Goal: Task Accomplishment & Management: Use online tool/utility

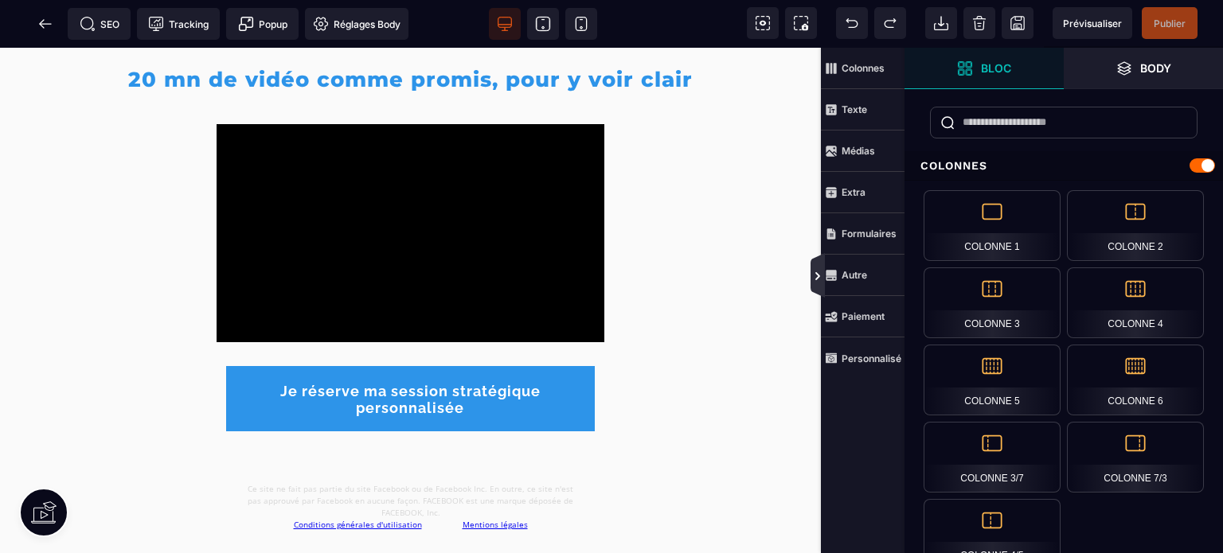
click at [815, 275] on icon at bounding box center [817, 276] width 13 height 13
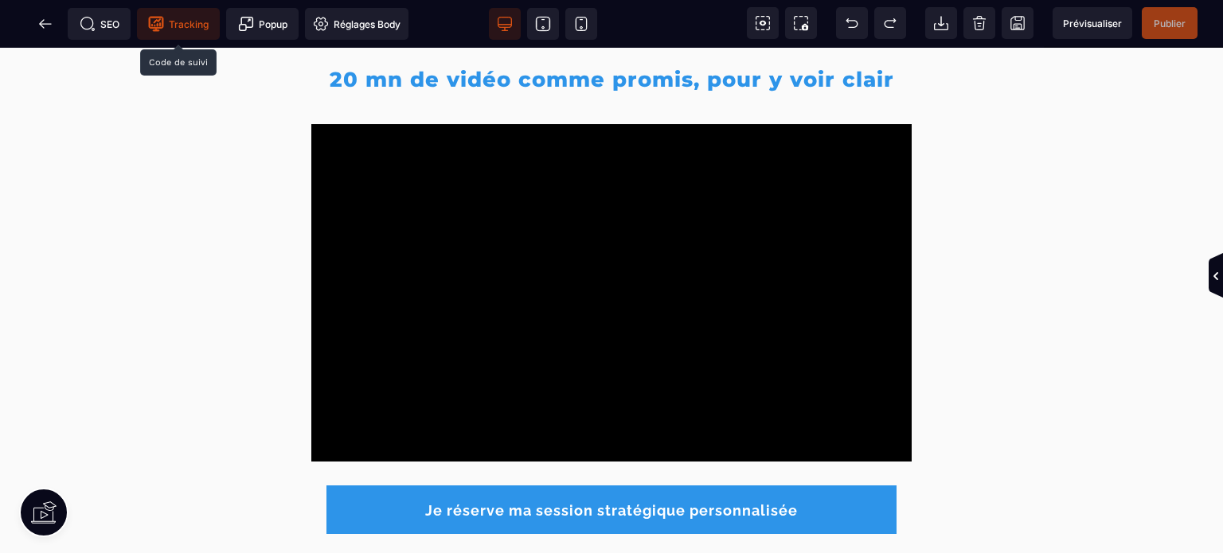
click at [184, 20] on span "Tracking" at bounding box center [178, 24] width 60 height 16
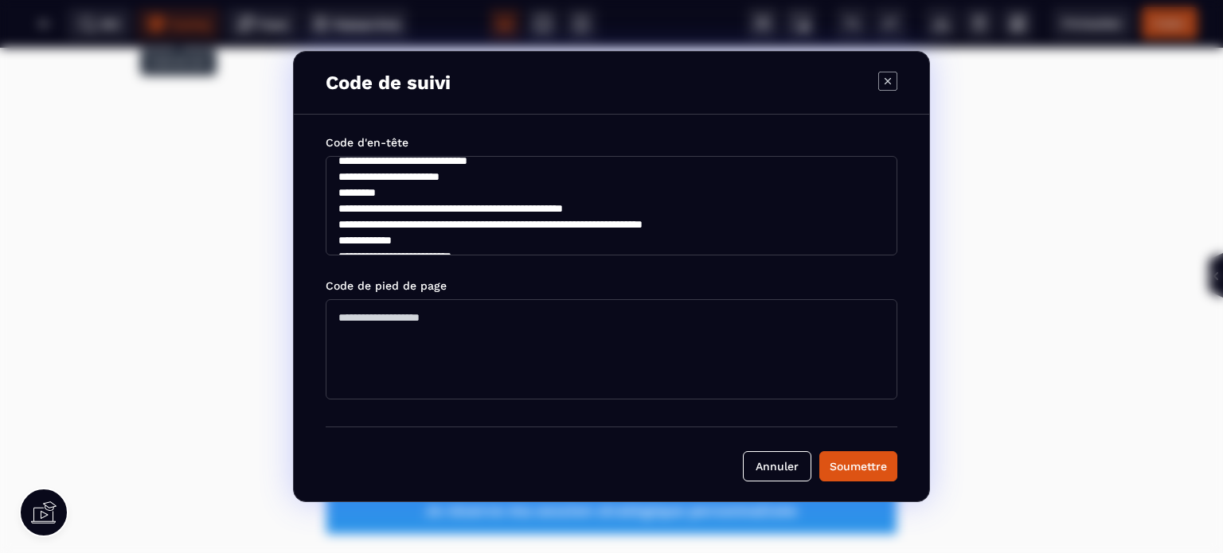
scroll to position [165, 0]
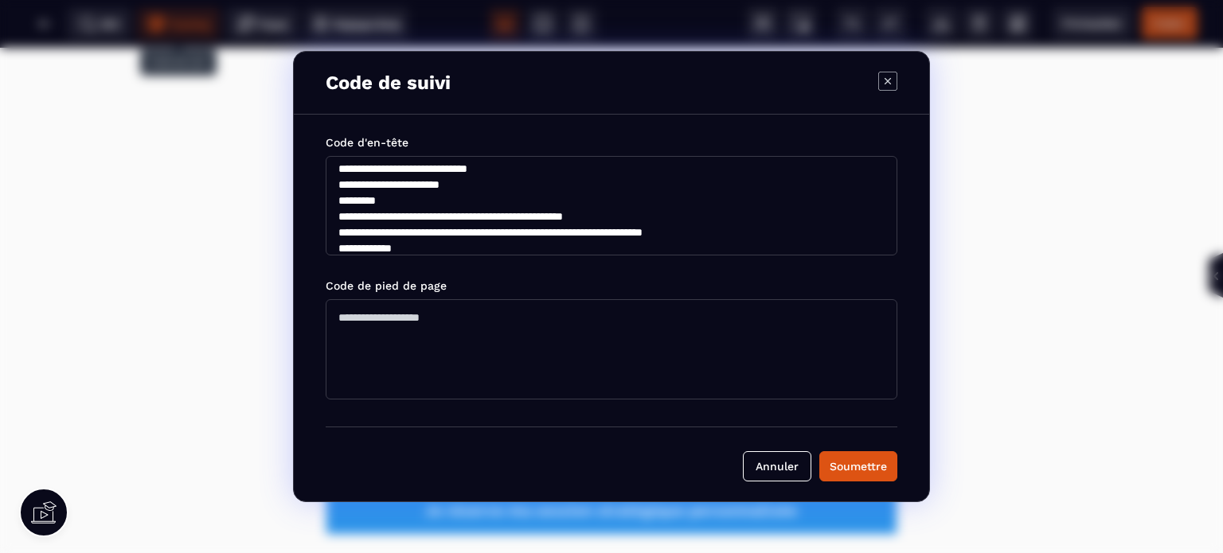
drag, startPoint x: 452, startPoint y: 185, endPoint x: 403, endPoint y: 184, distance: 49.4
click at [403, 184] on textarea "**********" at bounding box center [611, 206] width 571 height 100
type textarea "**********"
click at [846, 469] on div "Soumettre" at bounding box center [857, 466] width 57 height 16
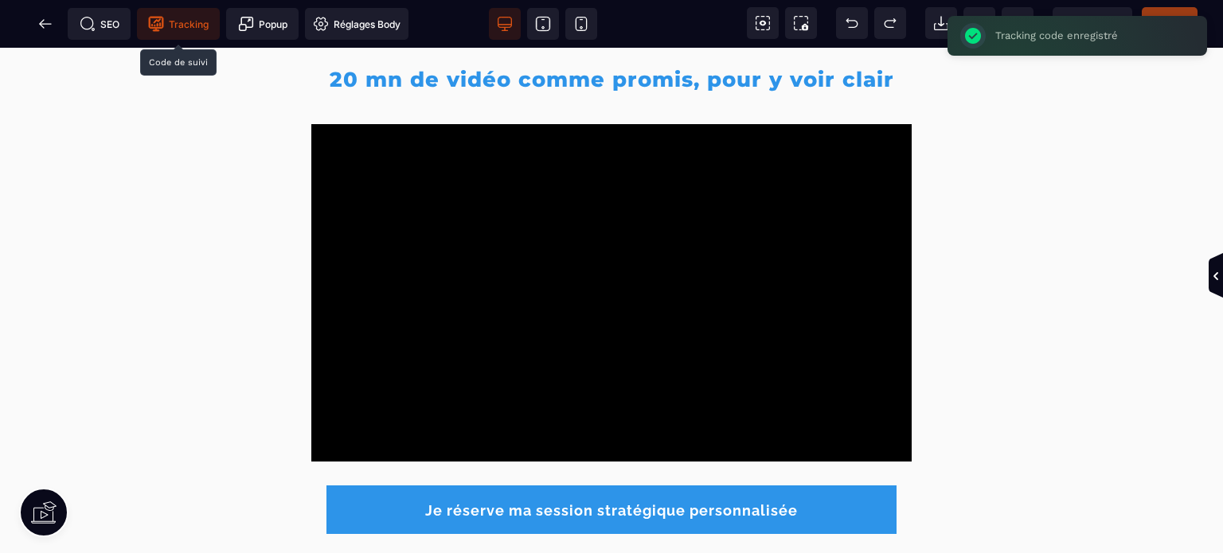
click at [1160, 17] on div "Tracking code enregistré ×" at bounding box center [1076, 36] width 259 height 40
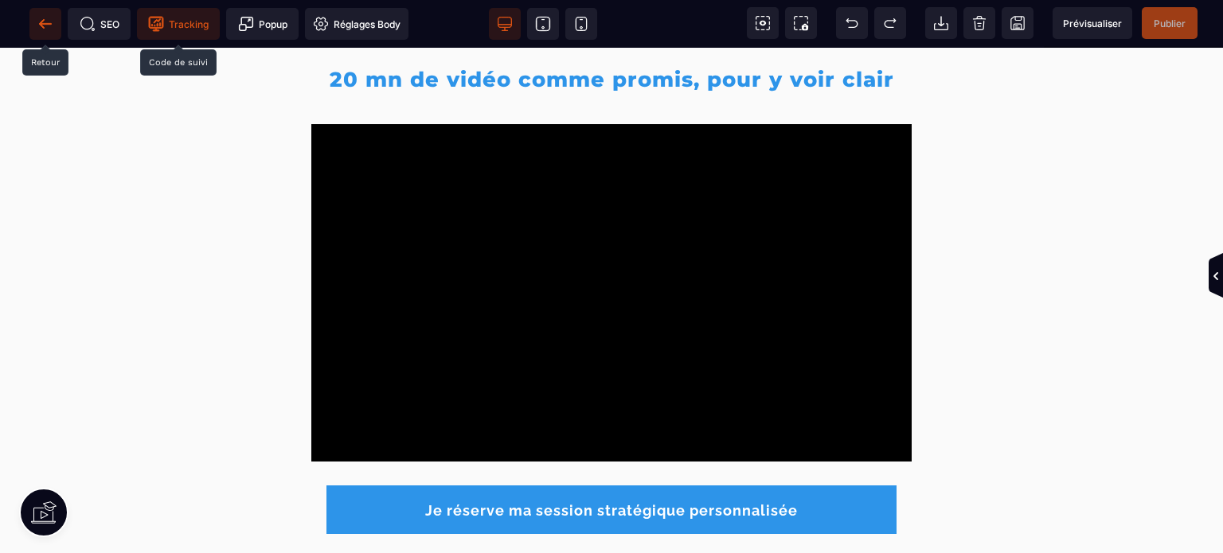
click at [48, 24] on icon at bounding box center [45, 23] width 12 height 1
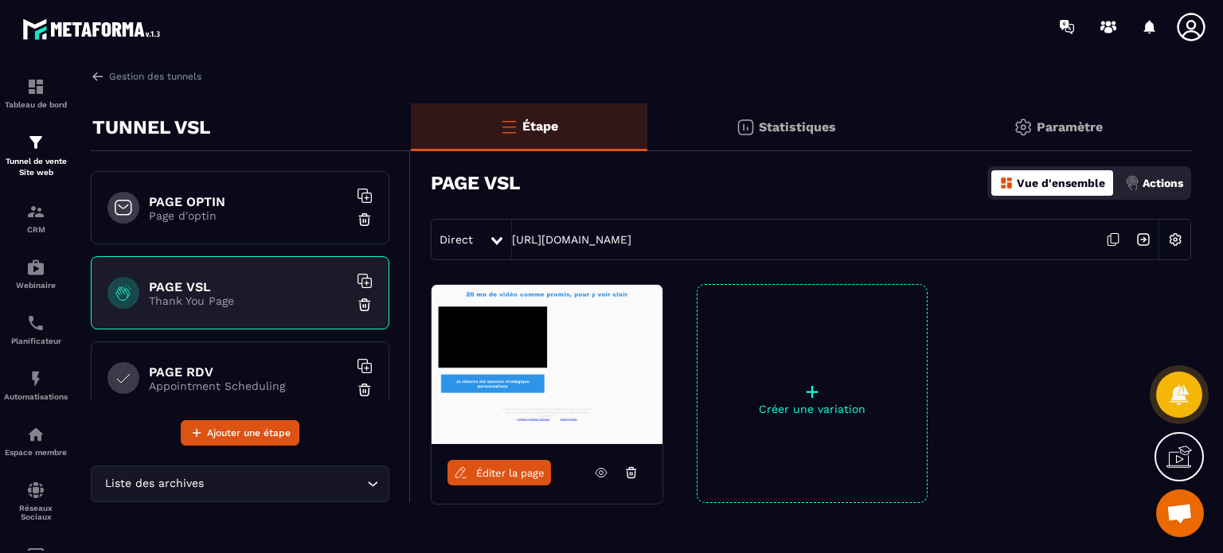
click at [294, 209] on p "Page d'optin" at bounding box center [248, 215] width 199 height 13
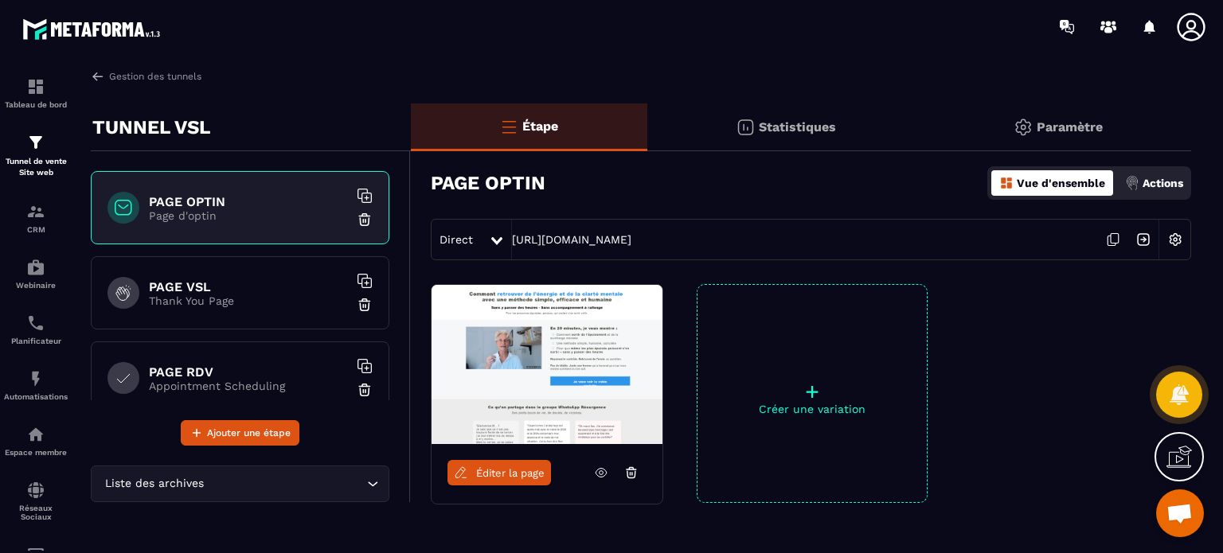
click at [271, 291] on h6 "PAGE VSL" at bounding box center [248, 286] width 199 height 15
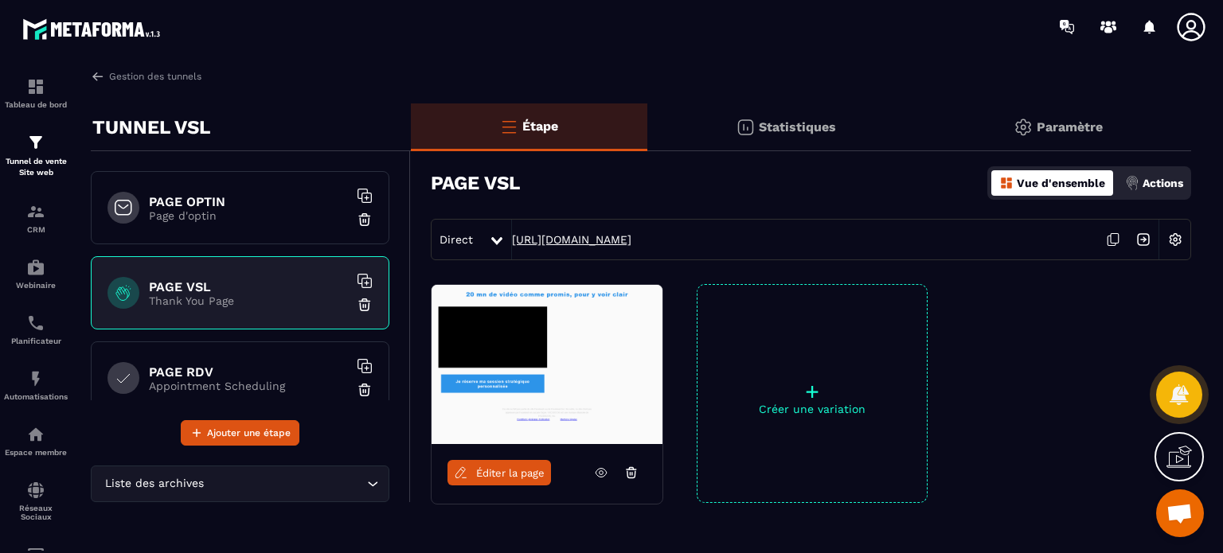
click at [622, 244] on link "[URL][DOMAIN_NAME]" at bounding box center [571, 239] width 119 height 13
click at [261, 366] on h6 "PAGE RDV" at bounding box center [248, 372] width 199 height 15
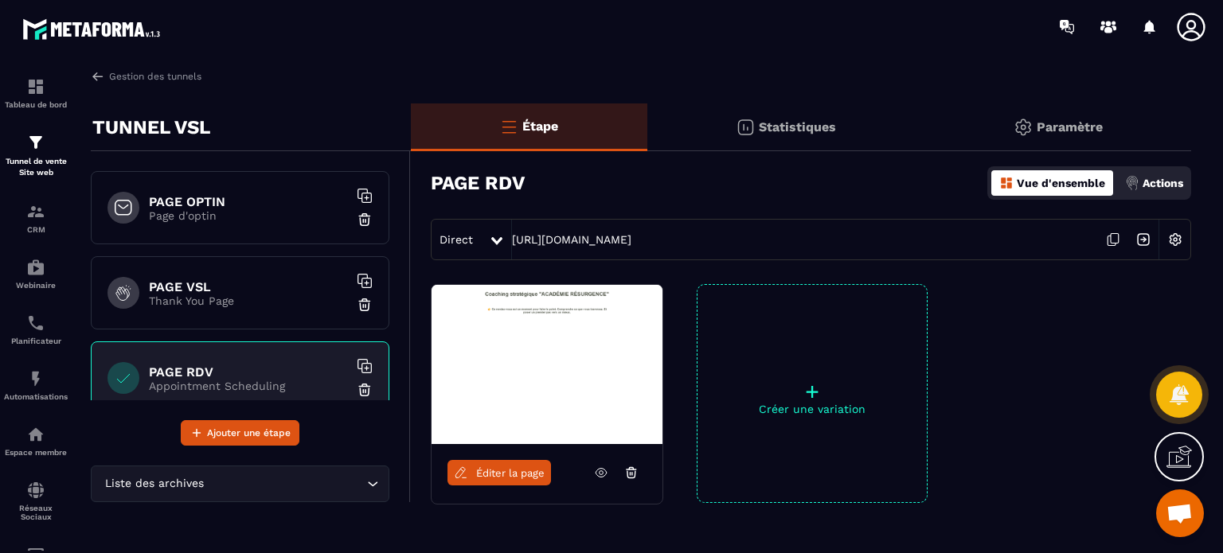
click at [491, 489] on div "Éditer la page" at bounding box center [546, 472] width 231 height 57
click at [492, 473] on span "Éditer la page" at bounding box center [510, 473] width 68 height 12
